Goal: Task Accomplishment & Management: Manage account settings

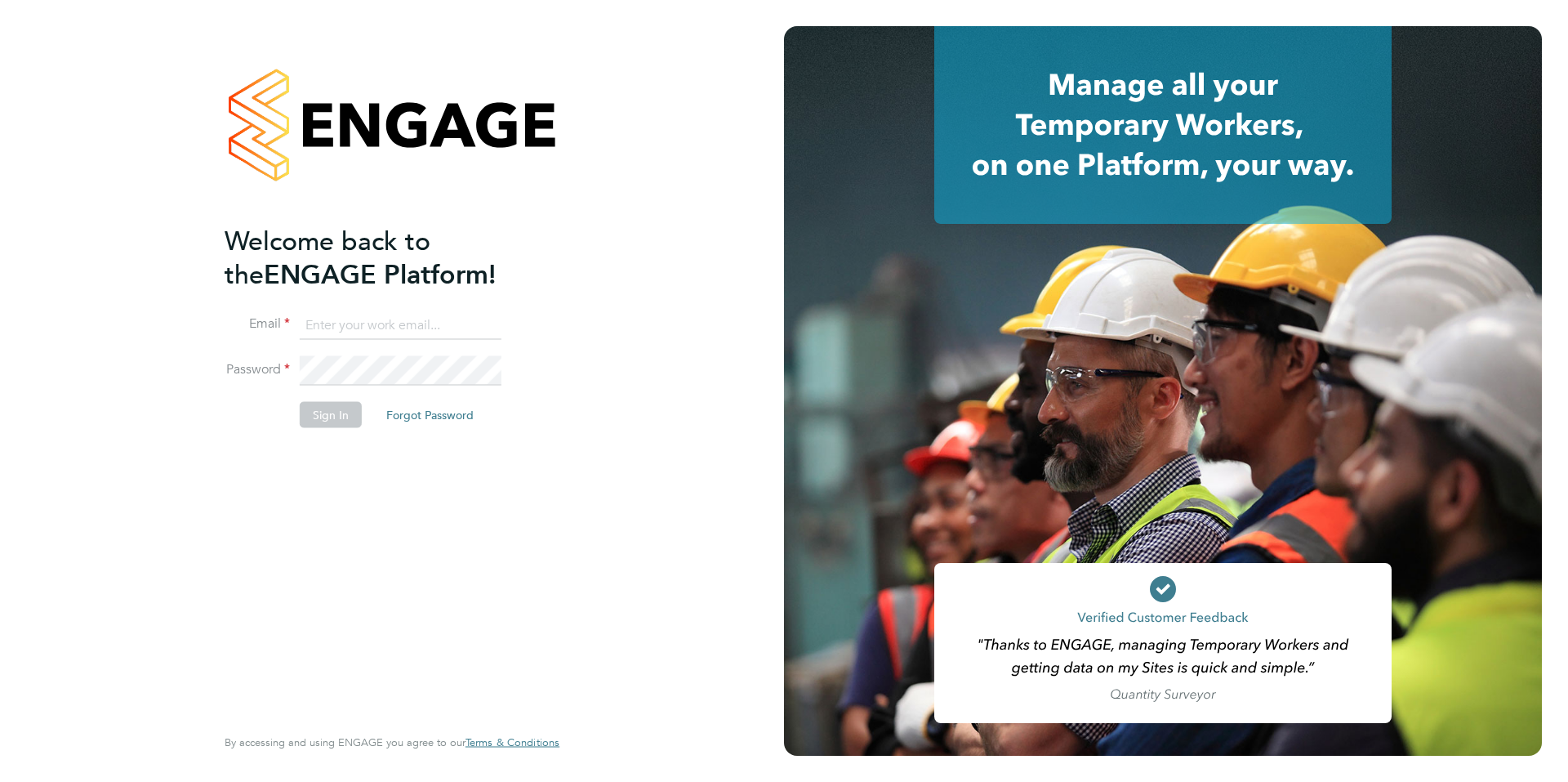
type input "sean.treacy@apleona.com"
click at [325, 419] on button "Sign In" at bounding box center [330, 414] width 62 height 26
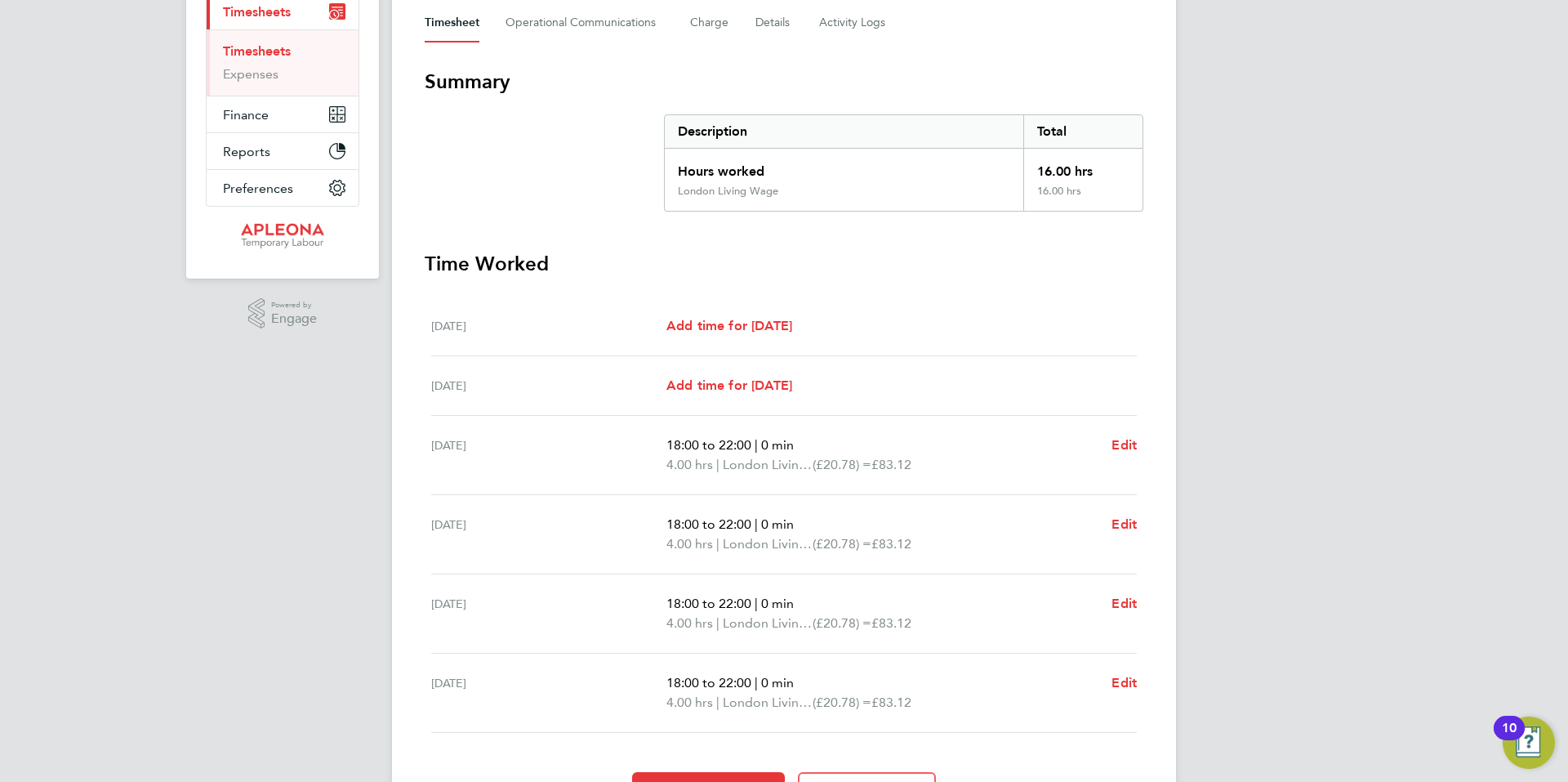
scroll to position [333, 0]
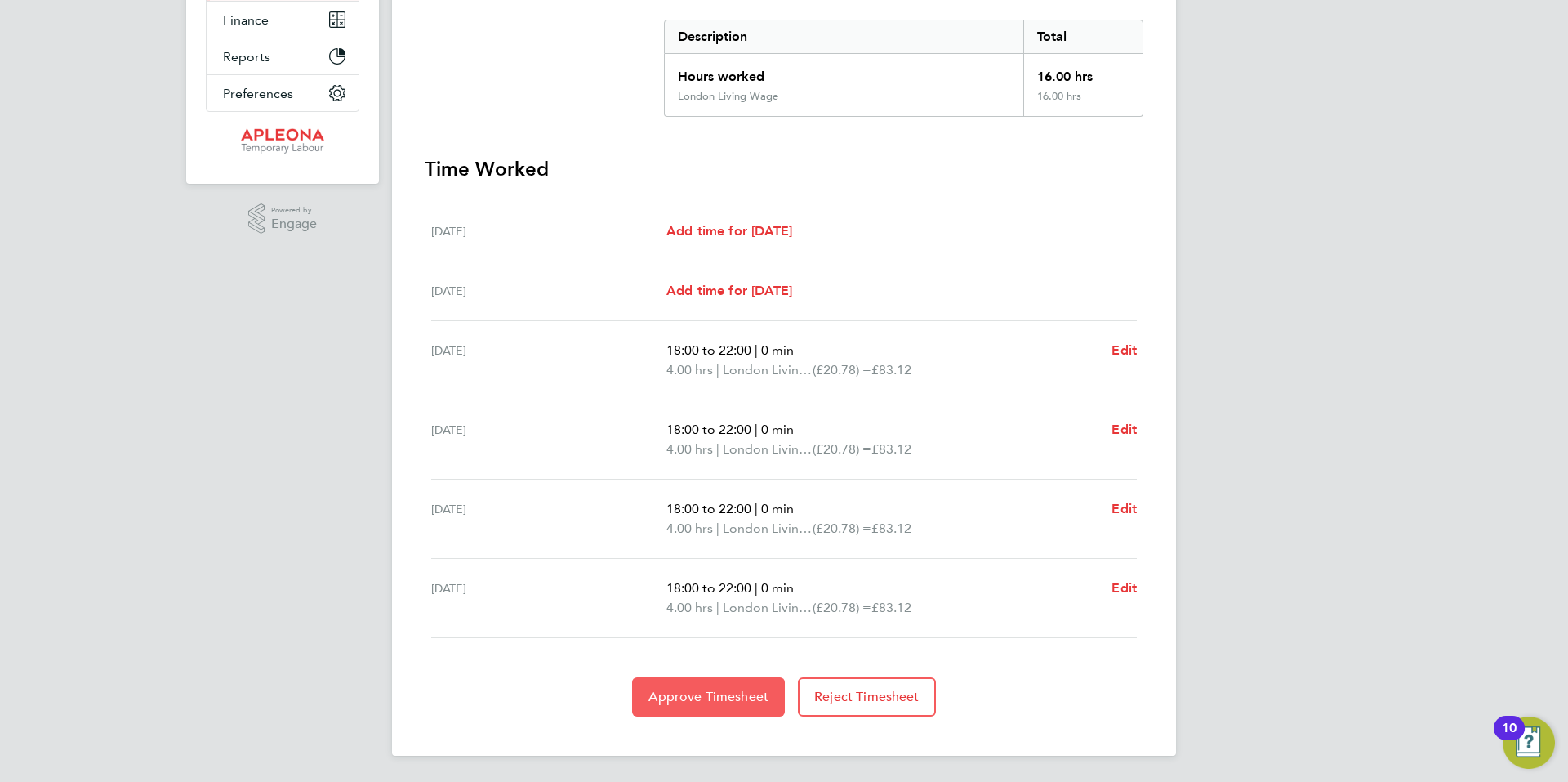
click at [686, 695] on span "Approve Timesheet" at bounding box center [708, 697] width 120 height 16
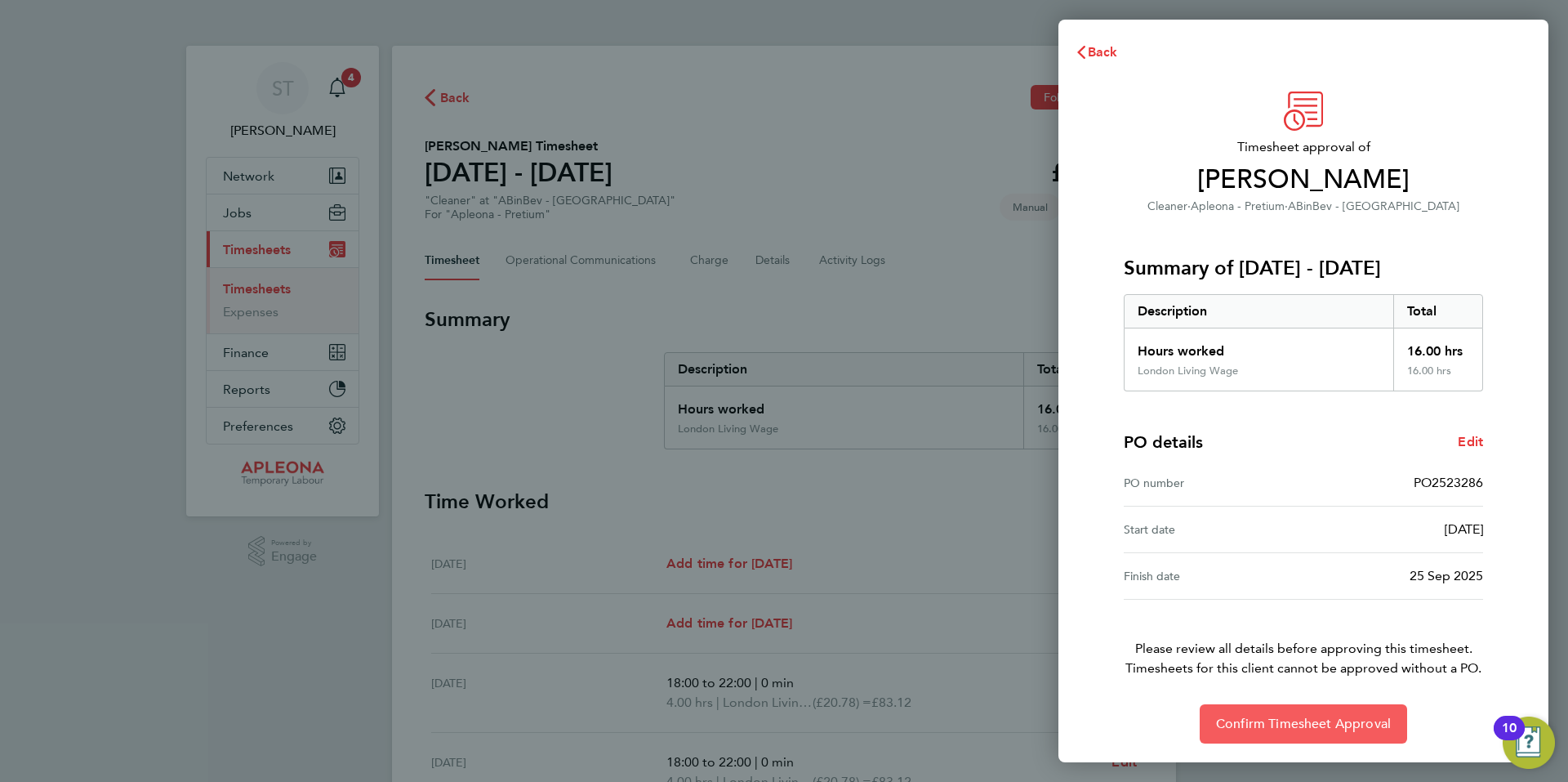
click at [1291, 728] on span "Confirm Timesheet Approval" at bounding box center [1303, 724] width 175 height 16
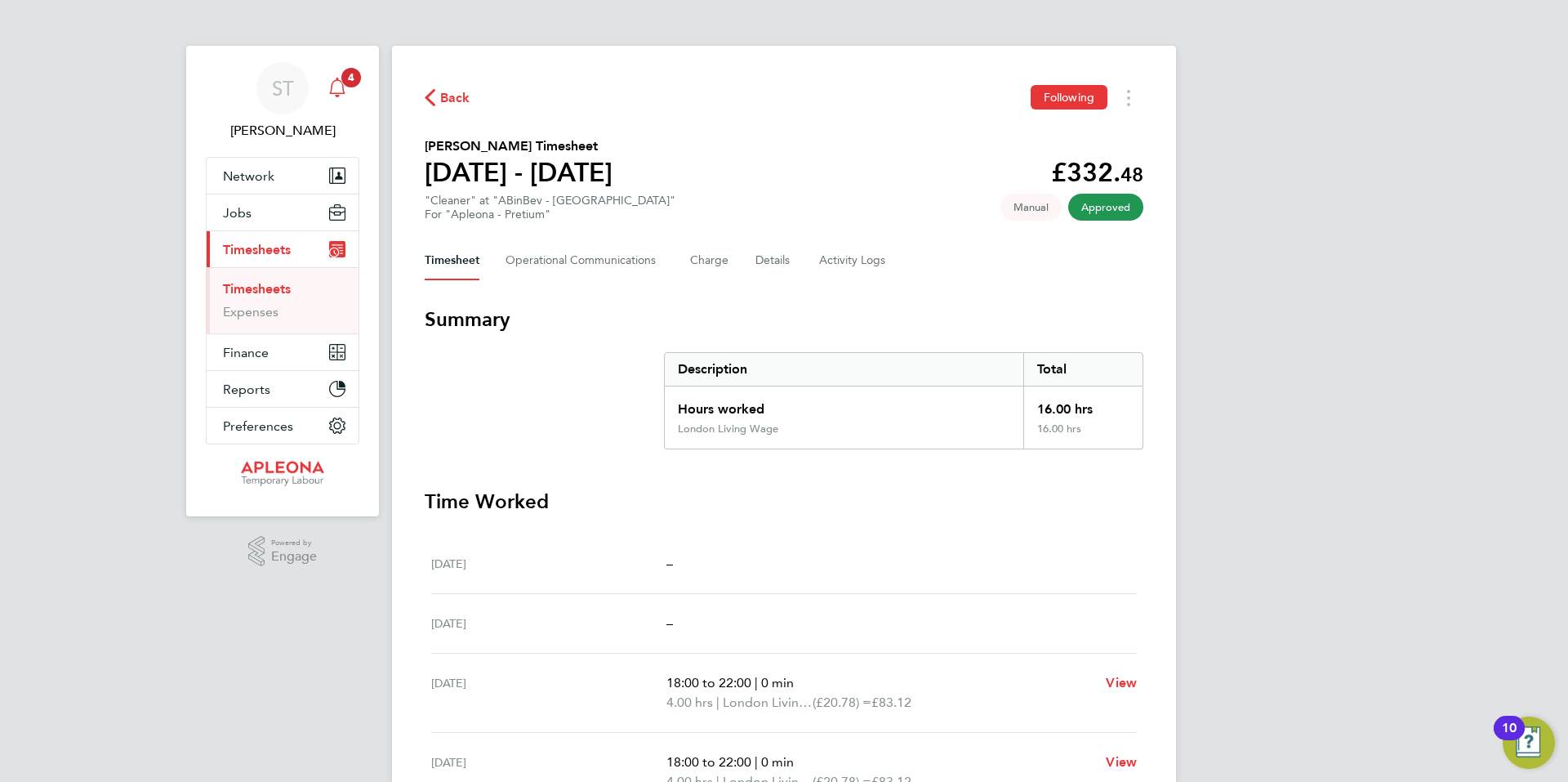
click at [343, 87] on icon "Main navigation" at bounding box center [337, 85] width 15 height 16
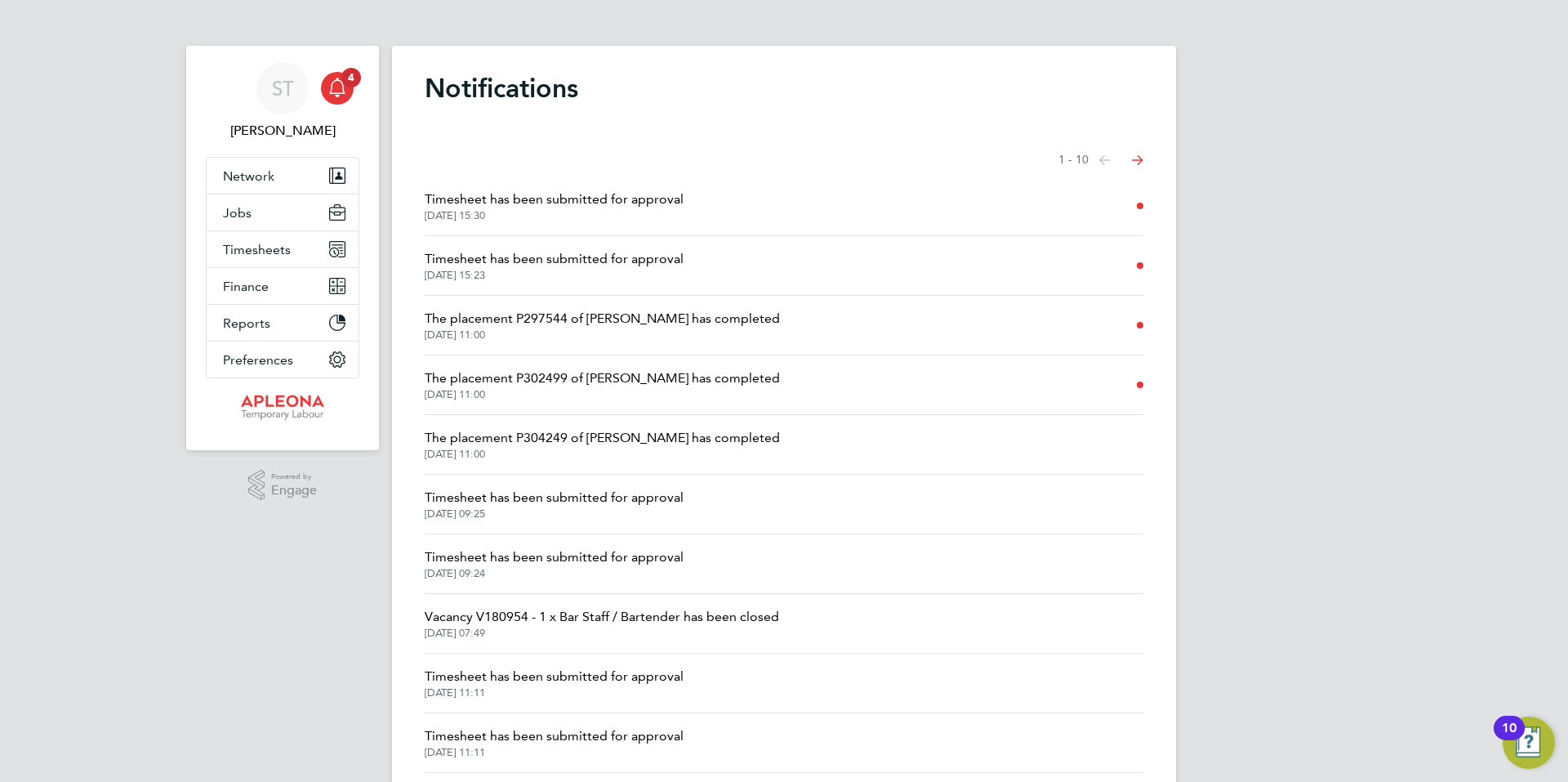
click at [569, 262] on span "Timesheet has been submitted for approval" at bounding box center [555, 259] width 259 height 19
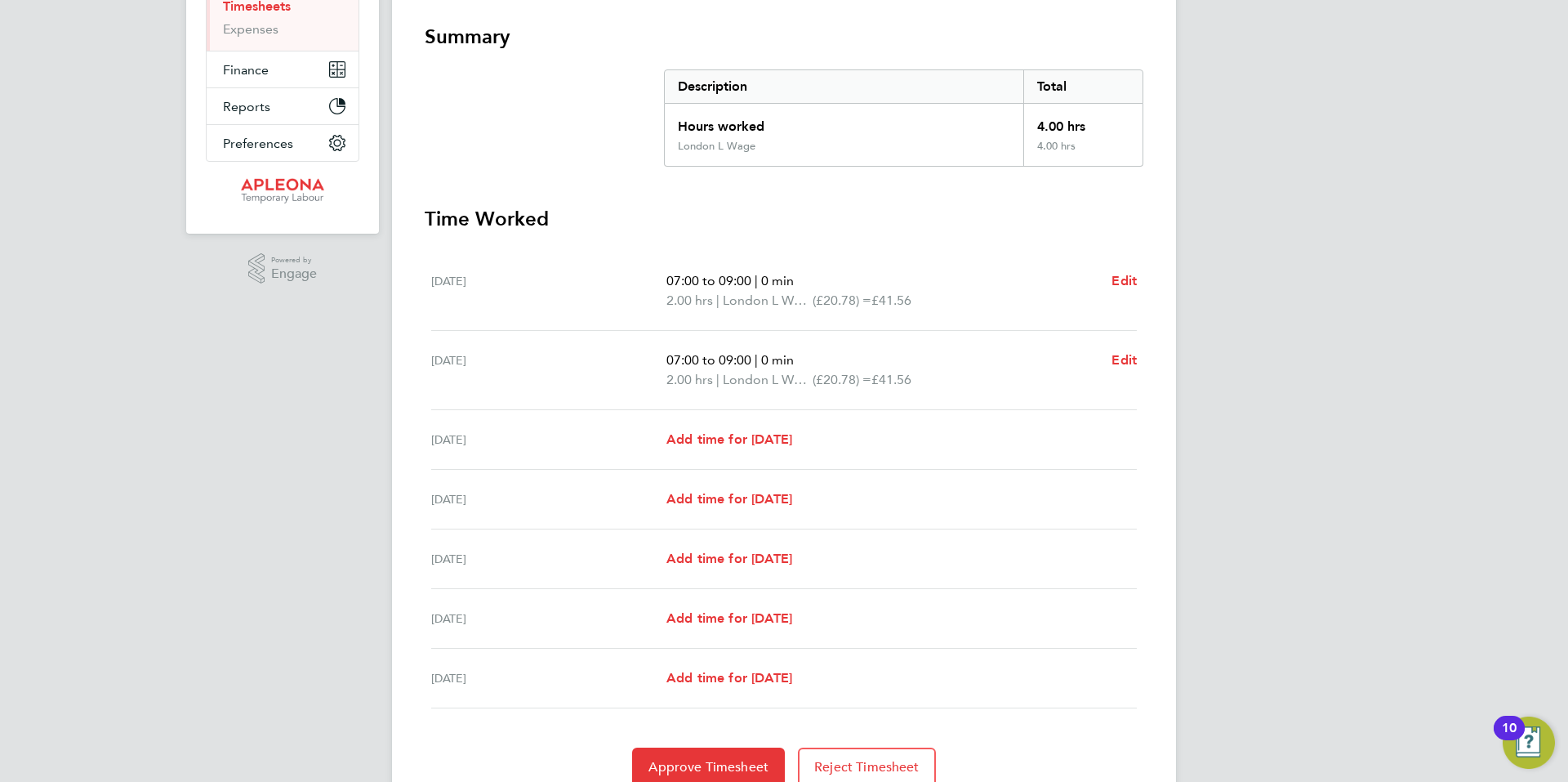
scroll to position [353, 0]
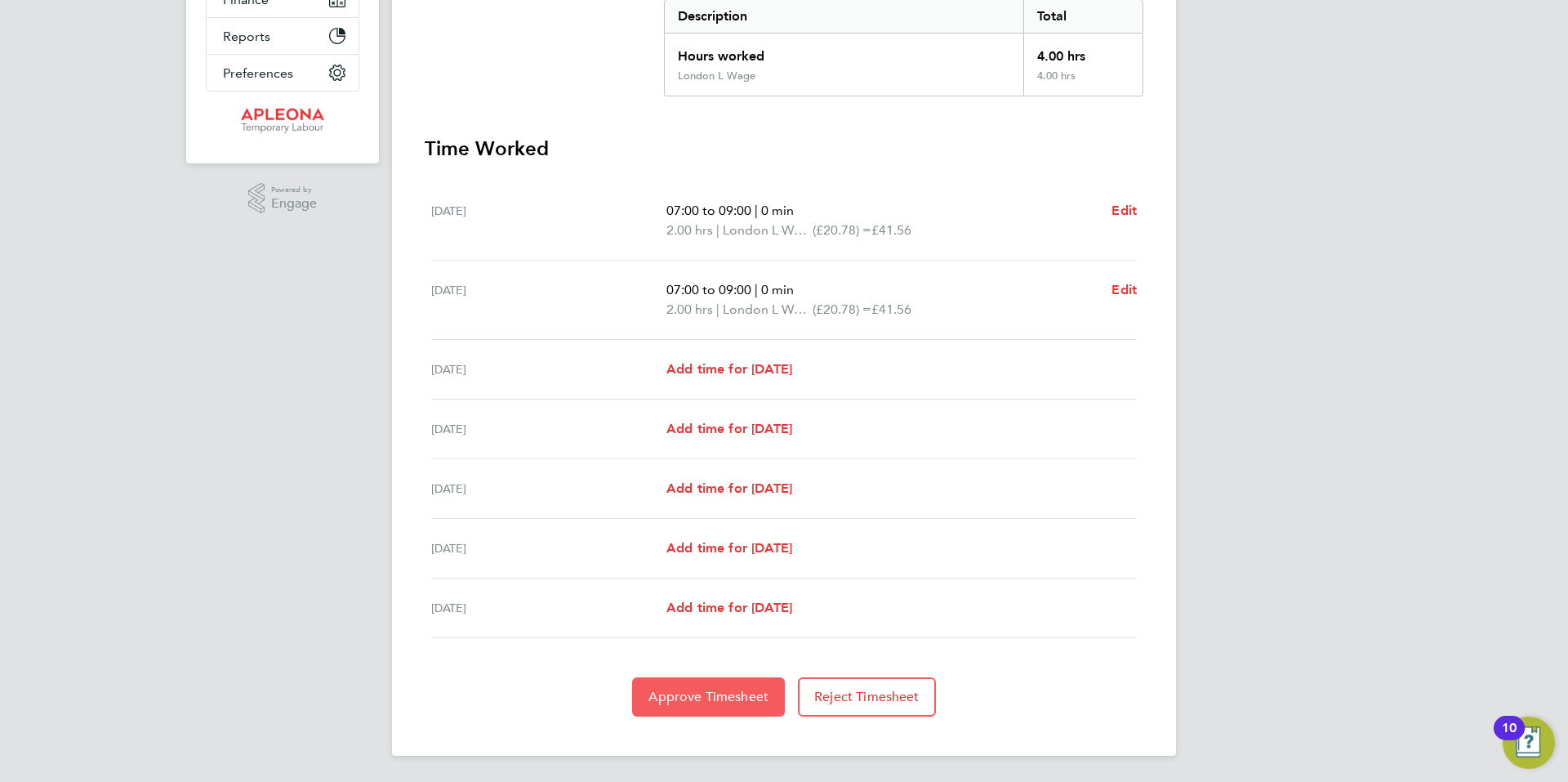
click at [688, 687] on button "Approve Timesheet" at bounding box center [708, 697] width 153 height 40
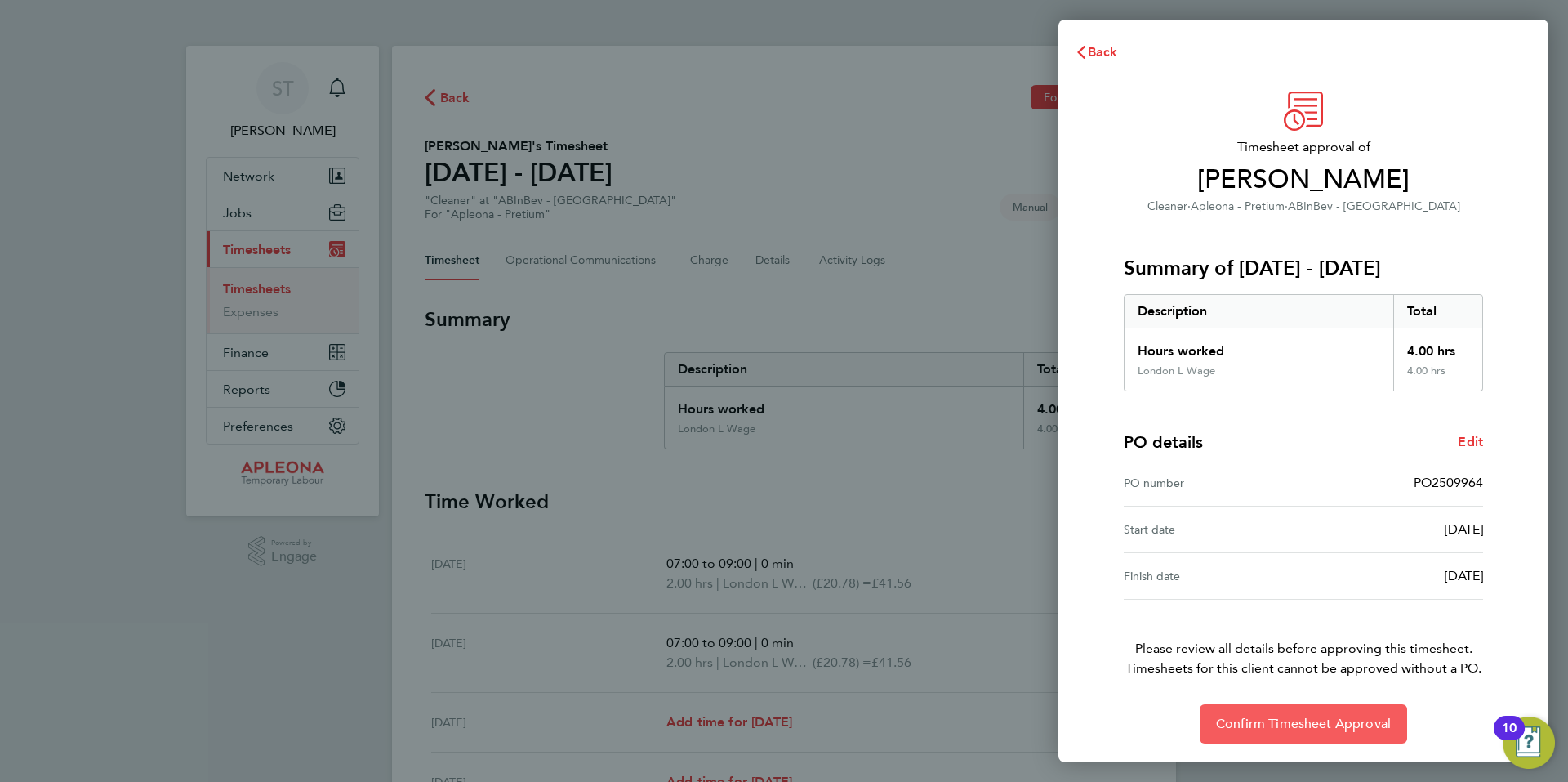
click at [1297, 722] on span "Confirm Timesheet Approval" at bounding box center [1303, 724] width 175 height 16
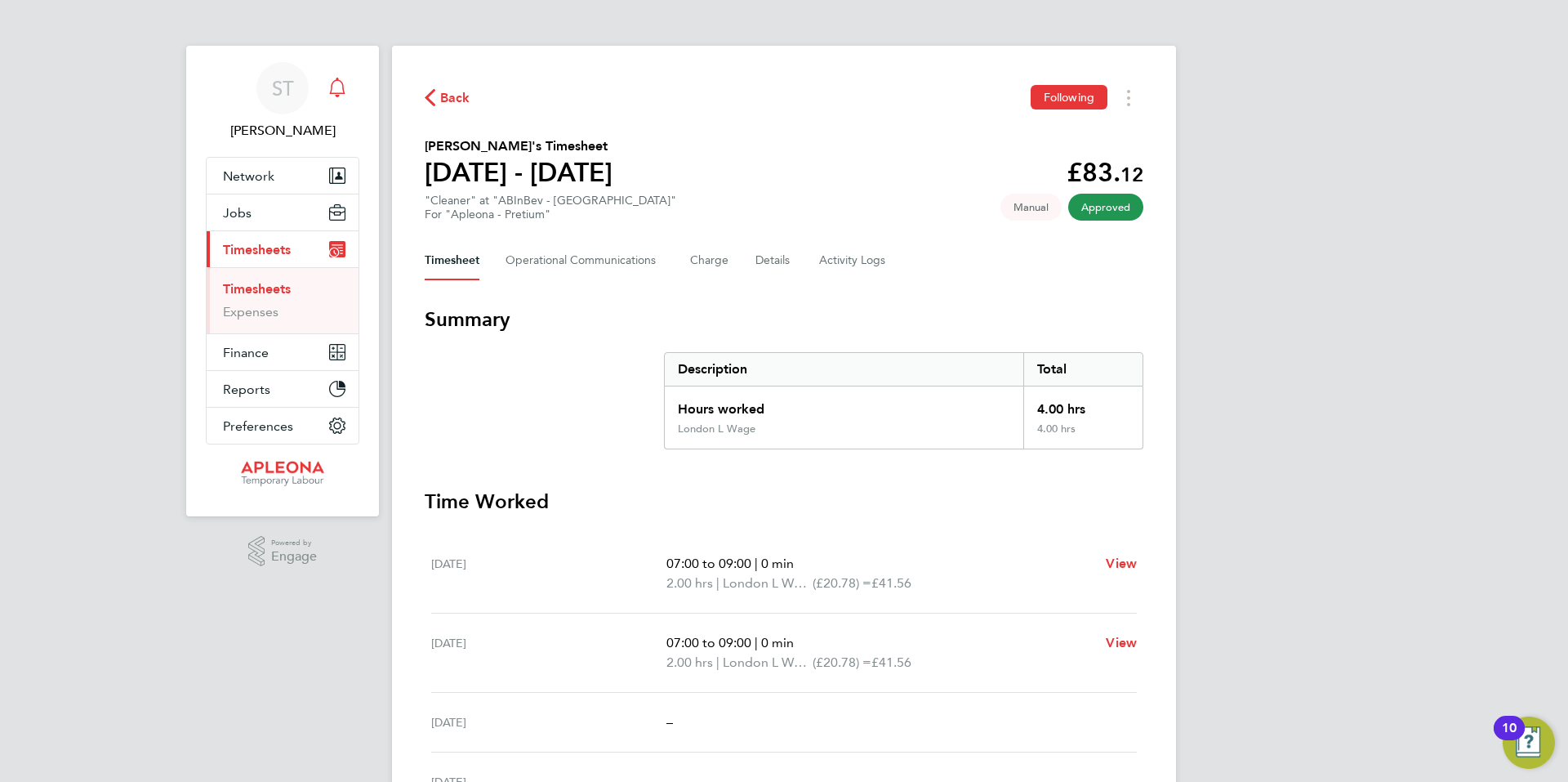
click at [337, 86] on icon "Main navigation" at bounding box center [337, 87] width 19 height 19
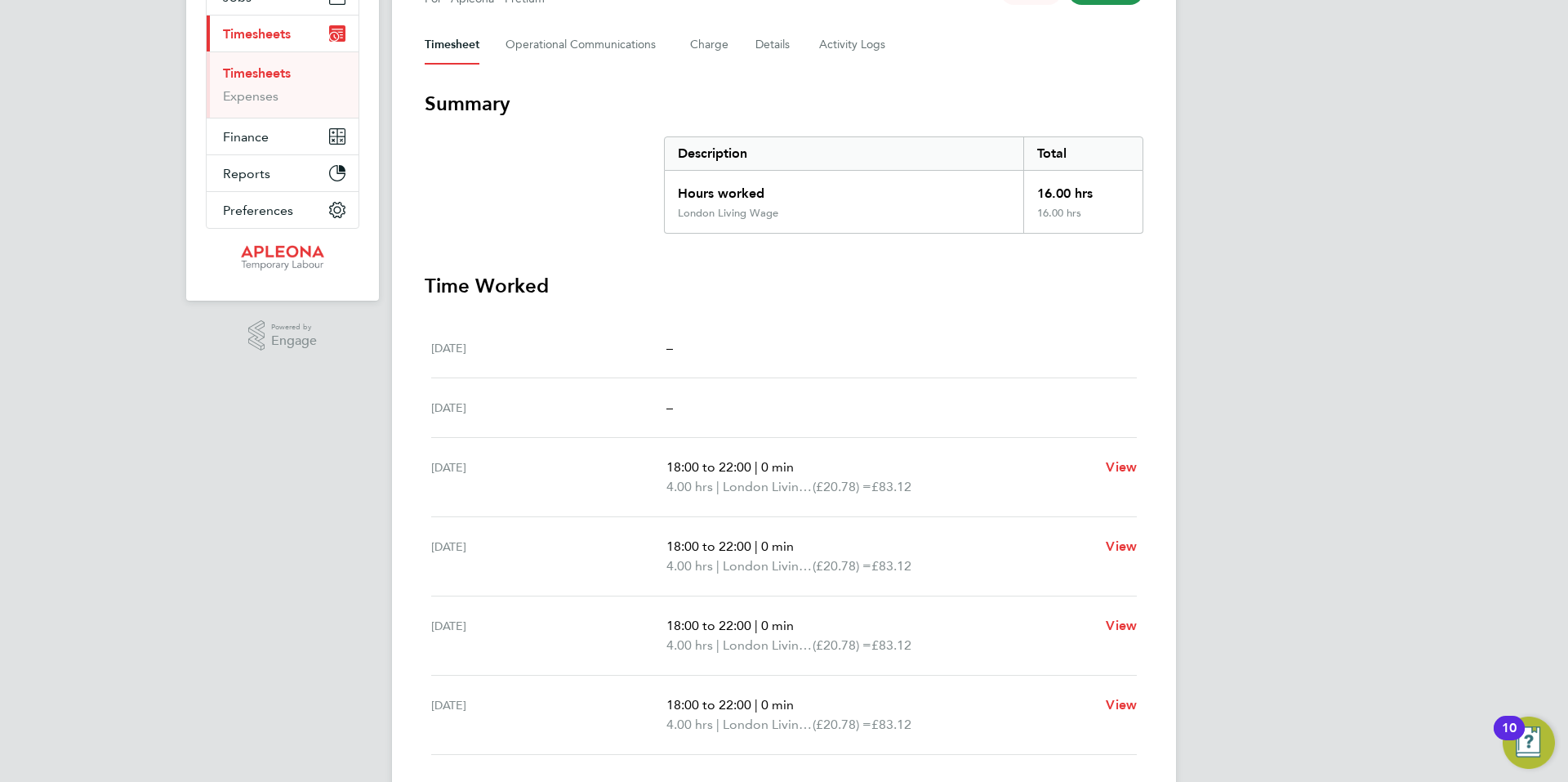
scroll to position [254, 0]
